Goal: Navigation & Orientation: Find specific page/section

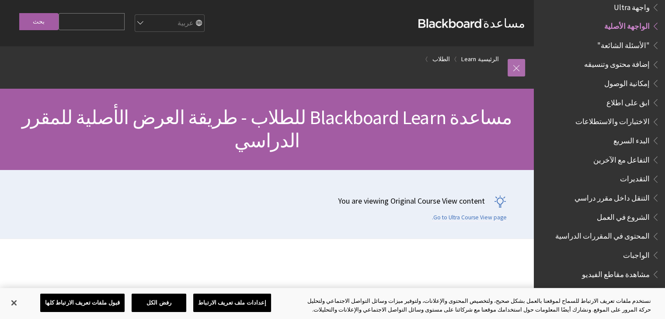
click at [518, 59] on link at bounding box center [515, 67] width 17 height 17
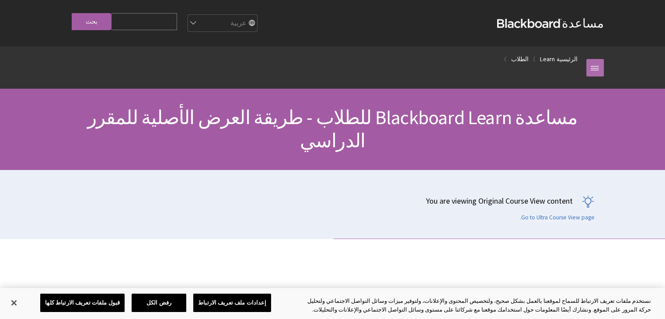
drag, startPoint x: 608, startPoint y: 60, endPoint x: 588, endPoint y: 65, distance: 20.4
click at [588, 65] on div "مسار التنقل الرئيسية Learn الطلاب كل المنتجات Ally Ally الخاص بنظام إدارة التعل…" at bounding box center [332, 67] width 559 height 42
click at [588, 65] on link at bounding box center [594, 67] width 17 height 17
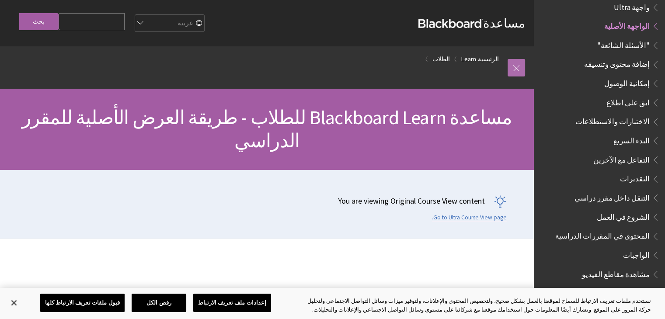
click at [517, 67] on link at bounding box center [515, 67] width 17 height 17
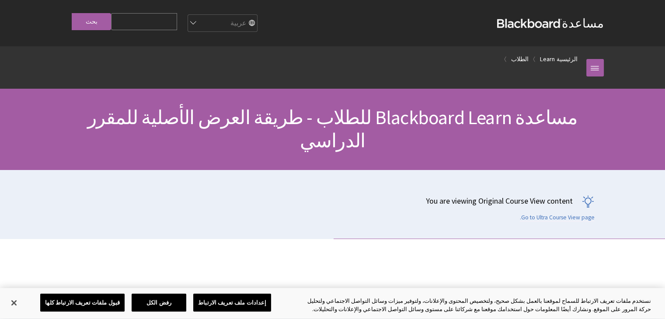
click at [571, 62] on link "الرئيسية" at bounding box center [566, 59] width 21 height 11
